Goal: Task Accomplishment & Management: Complete application form

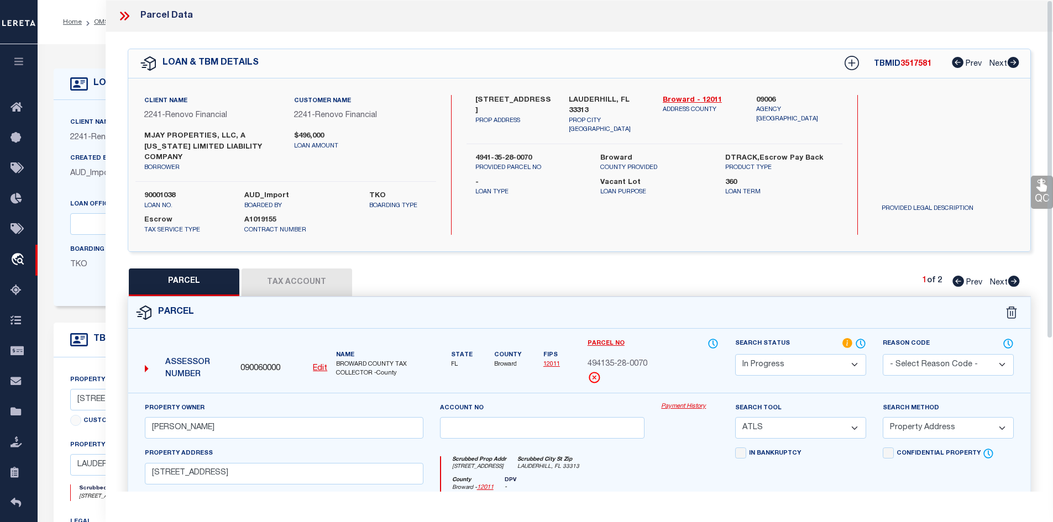
select select "IP"
select select "ATL"
select select "ADD"
select select "164194"
select select "25067"
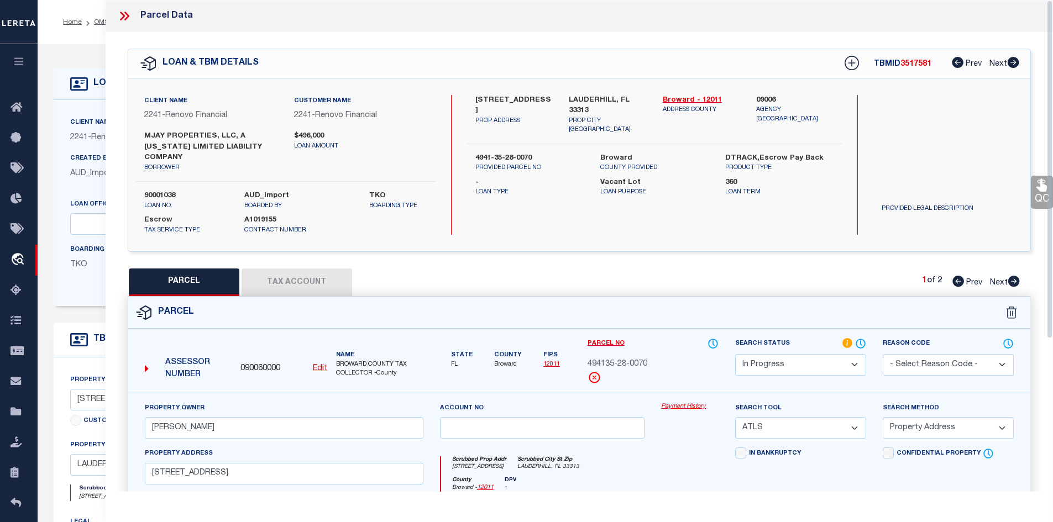
select select "400"
select select "Escrow"
click at [100, 20] on link "OMS" at bounding box center [101, 22] width 15 height 7
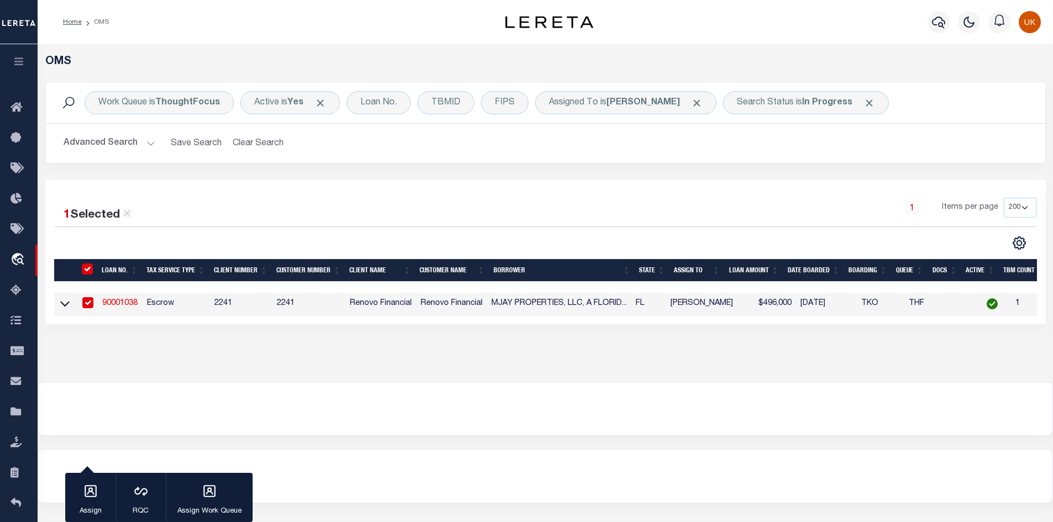
click at [456, 220] on div "1 Items per page 10 25 50 100 200" at bounding box center [670, 212] width 732 height 29
click at [564, 382] on div "OMS Work Queue is ThoughtFocus Active is Yes Loan No. TBMID FIPS Assigned To is…" at bounding box center [545, 213] width 1015 height 338
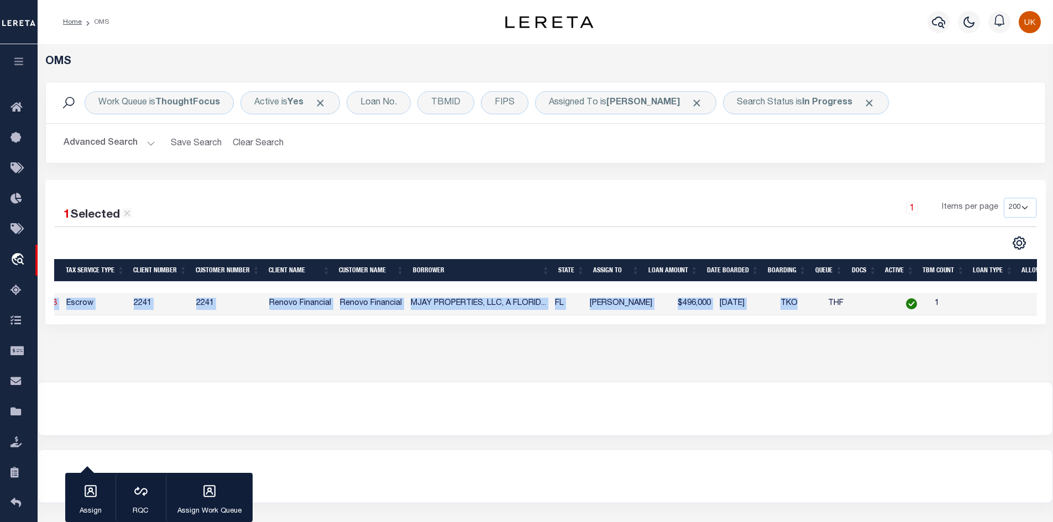
scroll to position [0, 130]
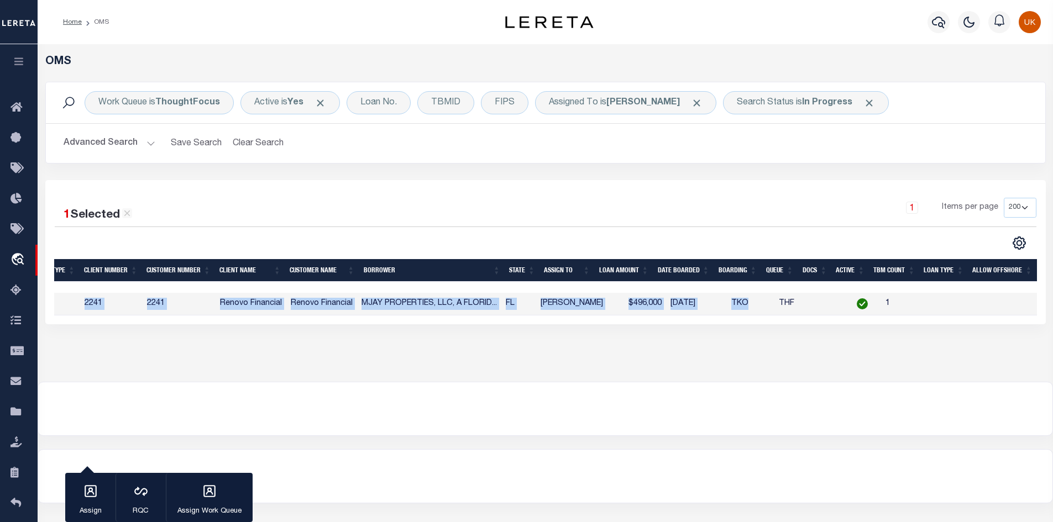
drag, startPoint x: 892, startPoint y: 315, endPoint x: 1053, endPoint y: 320, distance: 161.4
click at [1052, 320] on html "Home OMS" at bounding box center [526, 293] width 1053 height 586
click at [916, 324] on div "1 Selected 1 Result 1 Items per page 10 25 50 100 200" at bounding box center [545, 252] width 1000 height 144
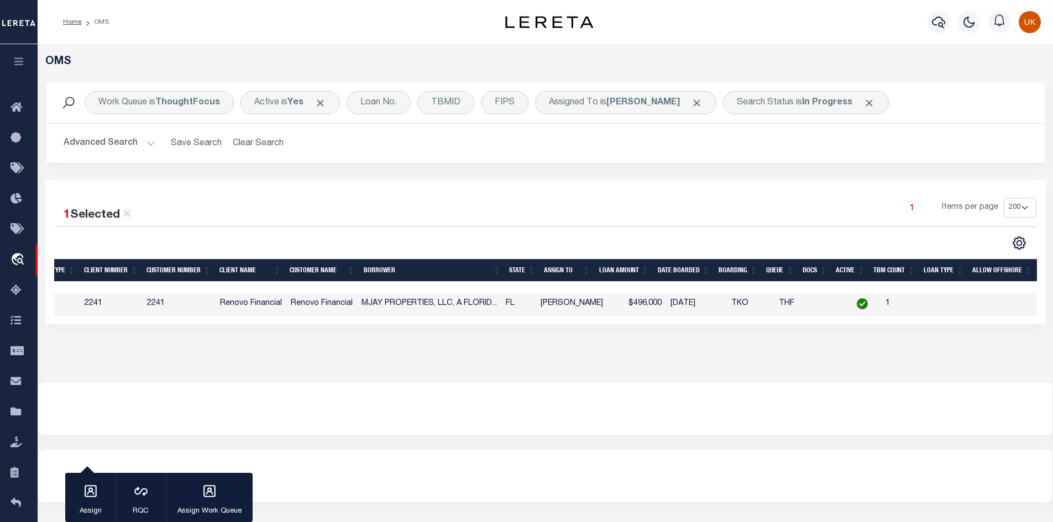
click at [850, 378] on div "OMS Work Queue is ThoughtFocus Active is Yes Loan No. TBMID FIPS Assigned To is…" at bounding box center [545, 213] width 1015 height 338
